Goal: Task Accomplishment & Management: Use online tool/utility

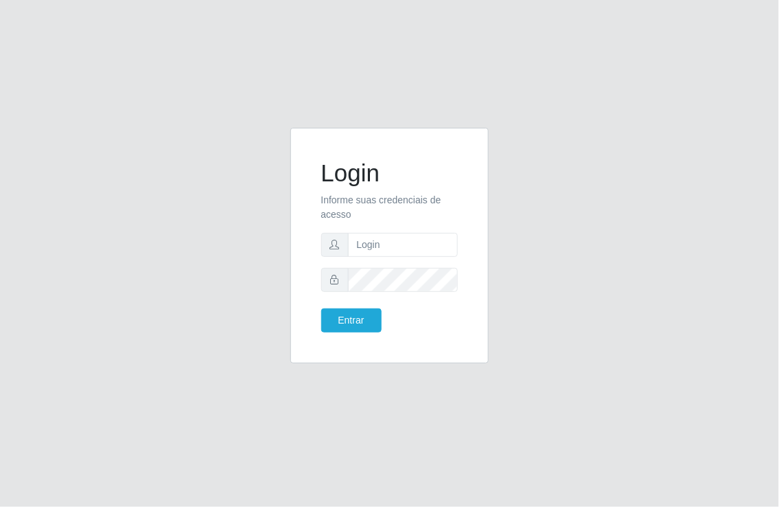
type input "[EMAIL_ADDRESS][DOMAIN_NAME]"
click at [321, 308] on button "Entrar" at bounding box center [351, 320] width 60 height 24
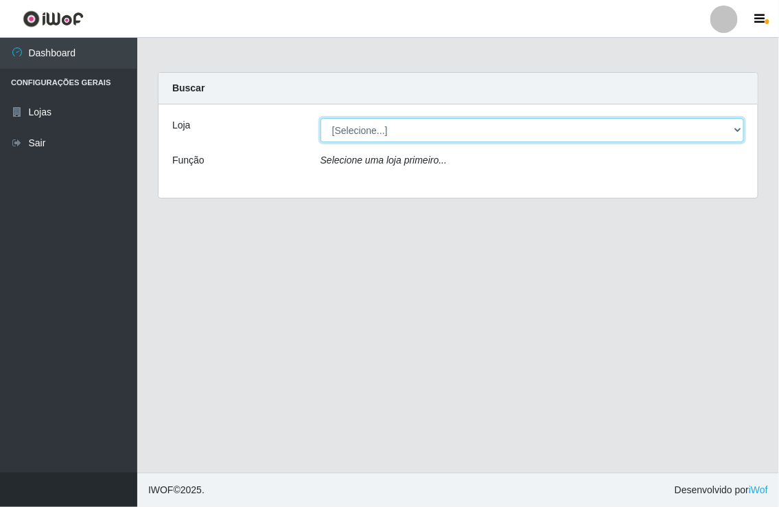
click at [738, 128] on select "[Selecione...] Nordestão - [GEOGRAPHIC_DATA]" at bounding box center [532, 130] width 423 height 24
select select "454"
click at [321, 118] on select "[Selecione...] Nordestão - [GEOGRAPHIC_DATA]" at bounding box center [532, 130] width 423 height 24
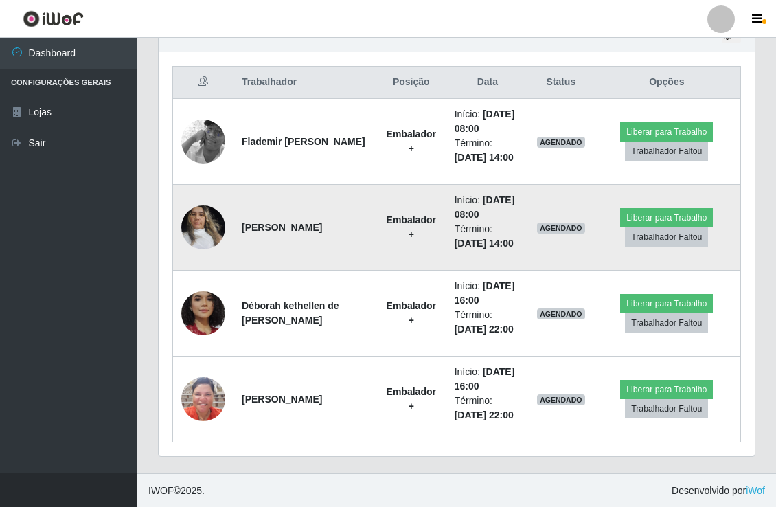
scroll to position [427, 0]
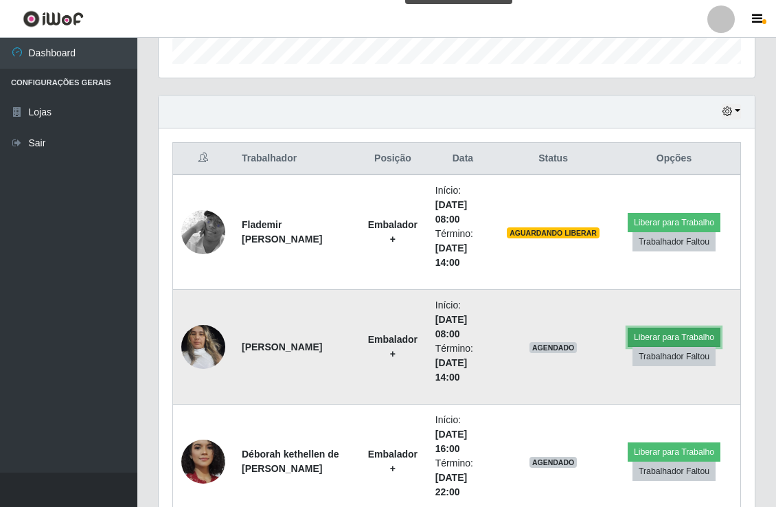
click at [642, 331] on button "Liberar para Trabalho" at bounding box center [673, 336] width 93 height 19
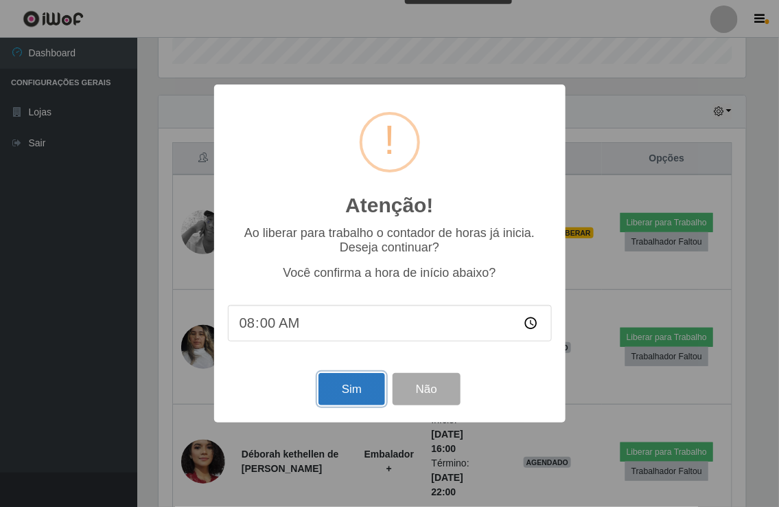
click at [332, 382] on button "Sim" at bounding box center [351, 389] width 67 height 32
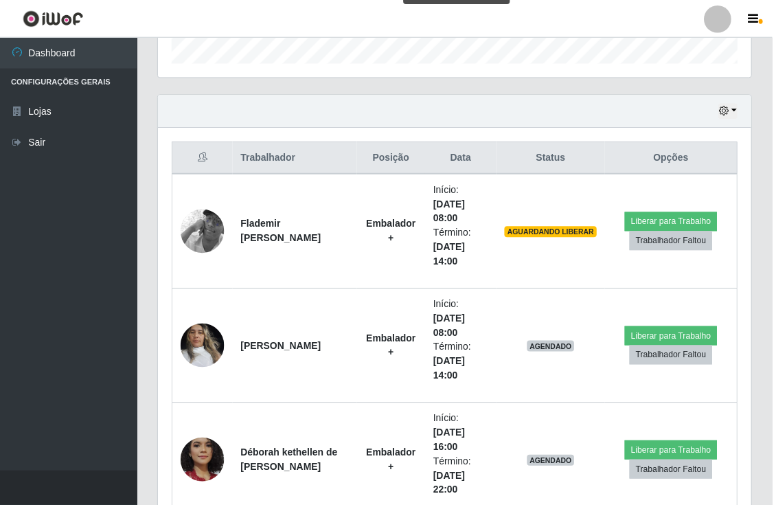
scroll to position [160, 0]
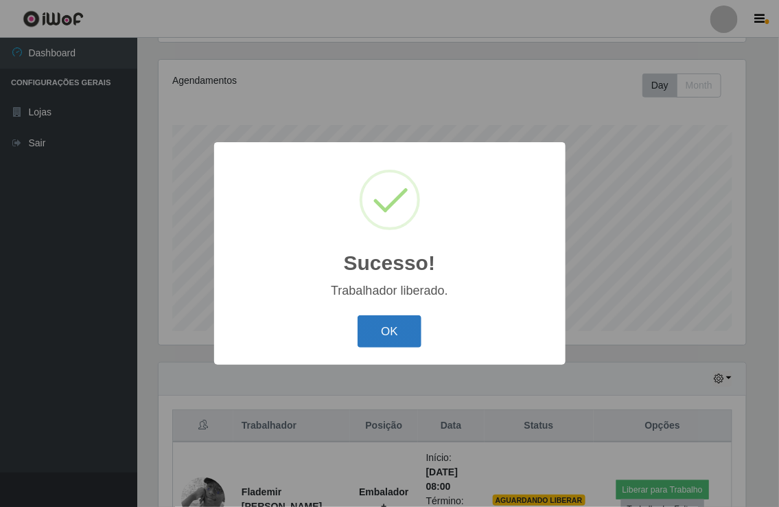
click at [380, 318] on button "OK" at bounding box center [390, 331] width 64 height 32
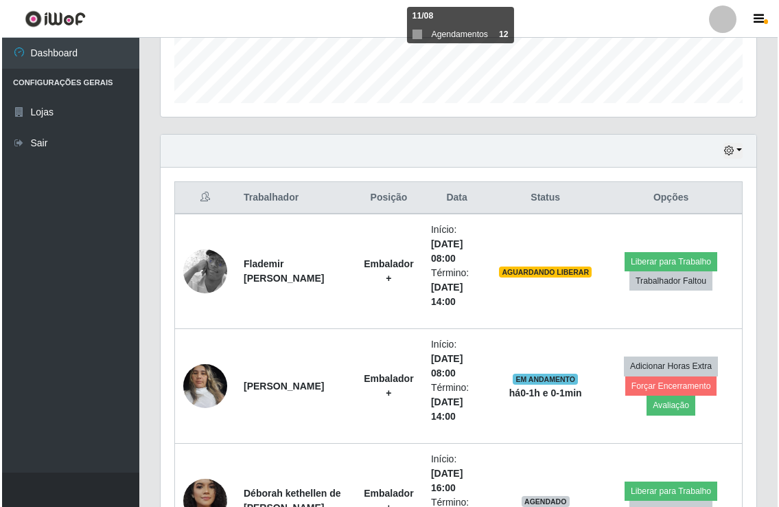
scroll to position [388, 0]
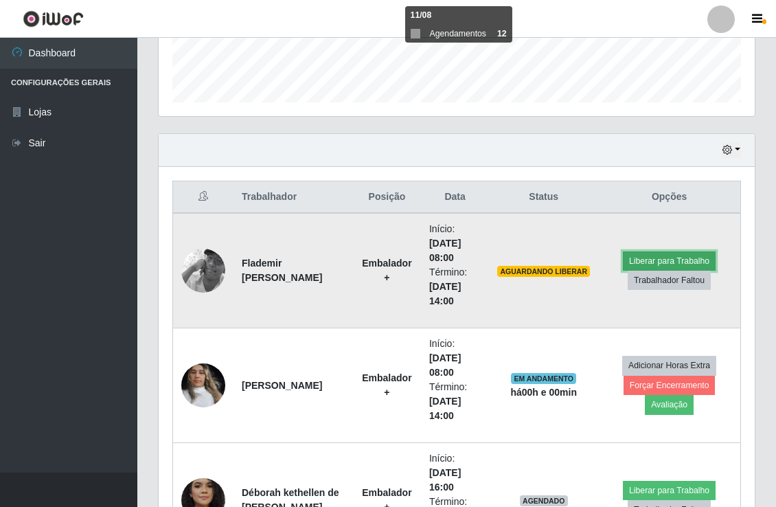
click at [639, 255] on button "Liberar para Trabalho" at bounding box center [668, 260] width 93 height 19
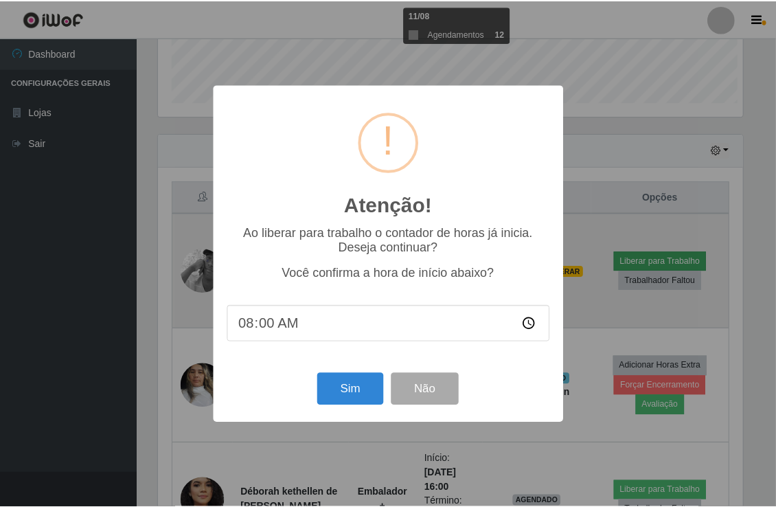
scroll to position [284, 587]
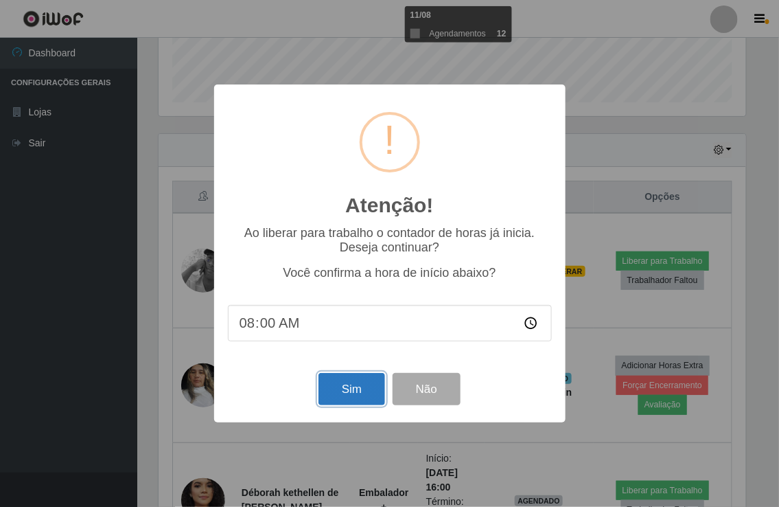
click at [346, 379] on button "Sim" at bounding box center [351, 389] width 67 height 32
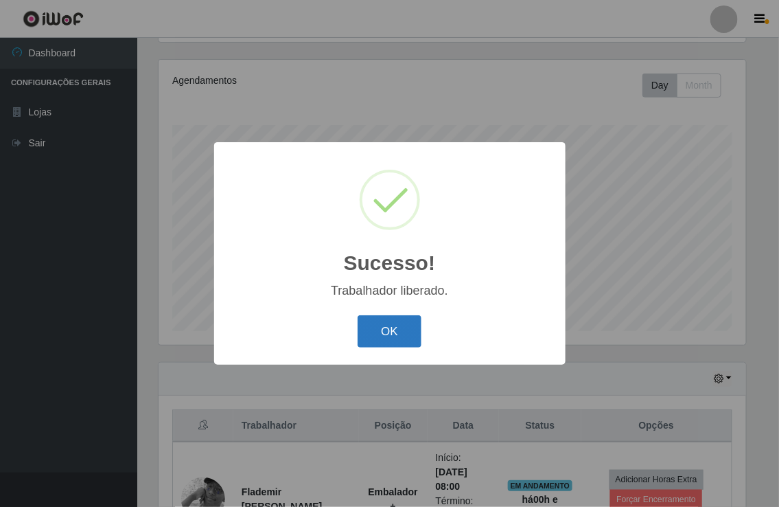
click at [396, 331] on button "OK" at bounding box center [390, 331] width 64 height 32
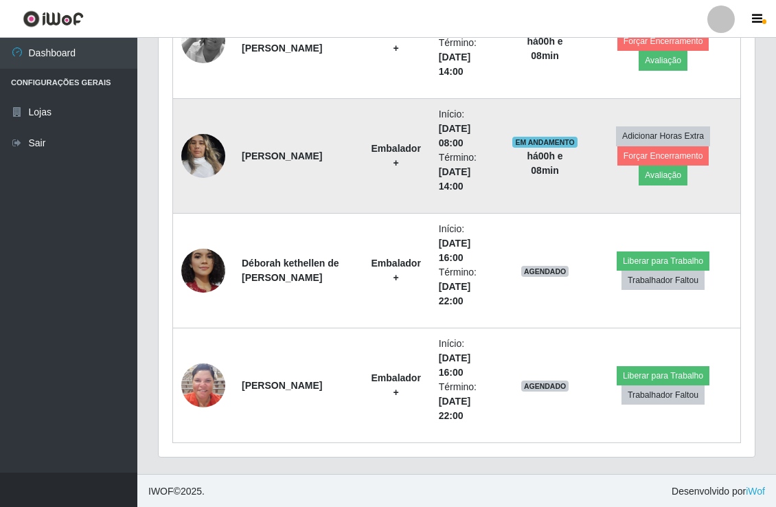
scroll to position [619, 0]
